Goal: Subscribe to service/newsletter

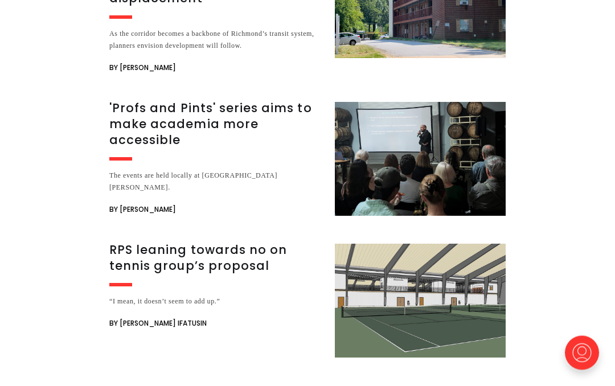
scroll to position [2545, 0]
click at [161, 100] on h3 "'Profs and Pints' series aims to make academia more accessible" at bounding box center [215, 124] width 212 height 48
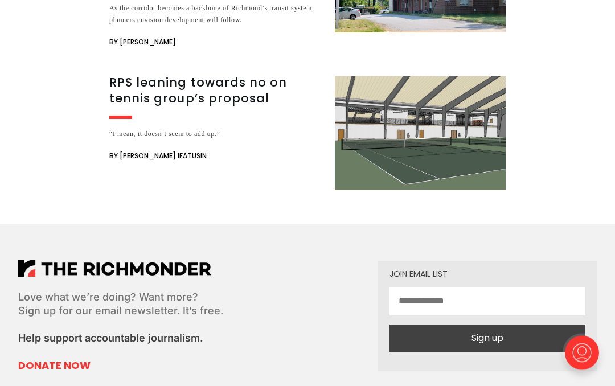
scroll to position [2276, 0]
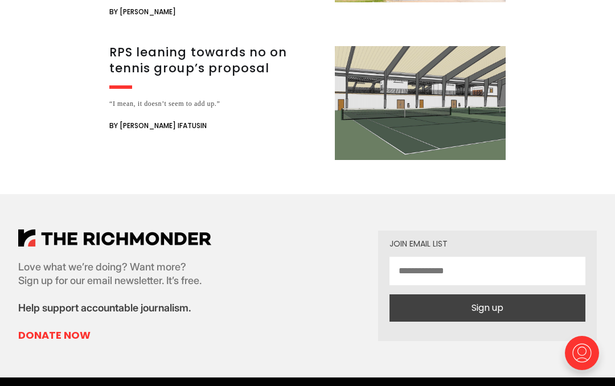
click at [400, 257] on input "email" at bounding box center [487, 271] width 196 height 28
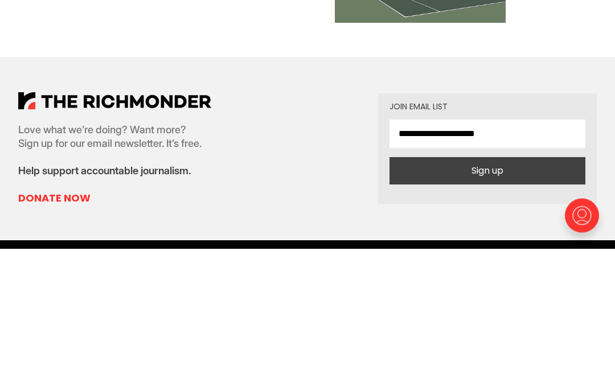
type input "**********"
click at [458, 295] on button "Sign up" at bounding box center [487, 308] width 196 height 27
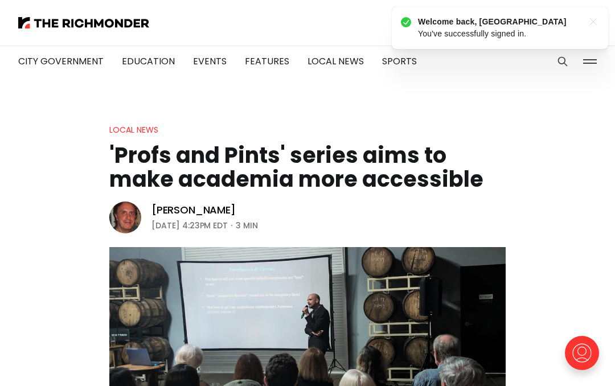
click at [77, 311] on header "Local News 'Profs and Pints' series aims to make academia more accessible [PERS…" at bounding box center [307, 306] width 615 height 367
